Goal: Navigation & Orientation: Find specific page/section

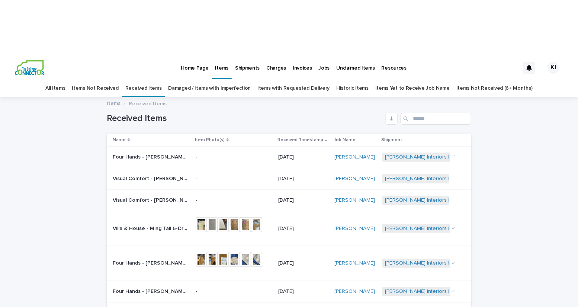
click at [191, 56] on p "Home Page" at bounding box center [195, 64] width 28 height 16
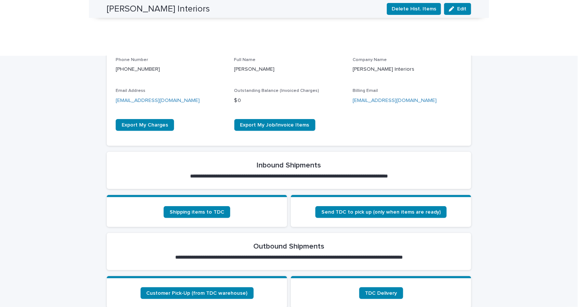
scroll to position [173, 0]
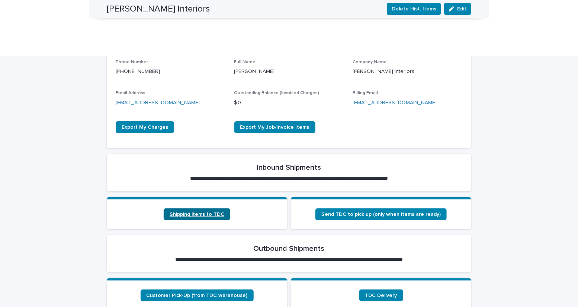
click at [206, 208] on link "Shipping items to TDC" at bounding box center [197, 214] width 67 height 12
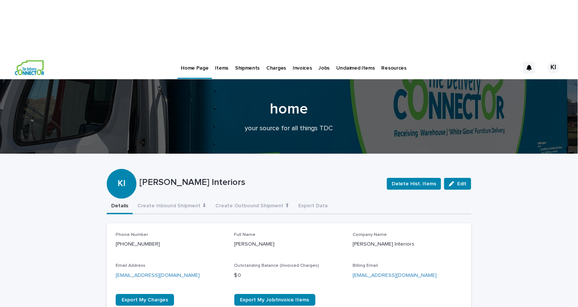
click at [251, 56] on p "Shipments" at bounding box center [247, 64] width 25 height 16
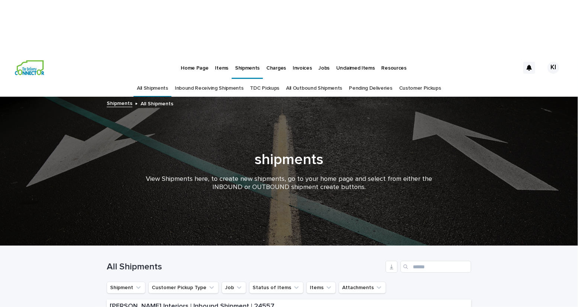
click at [225, 80] on link "Inbound Receiving Shipments" at bounding box center [209, 88] width 69 height 17
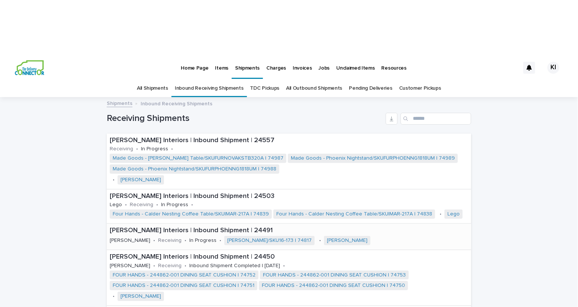
scroll to position [4, 0]
